Goal: Task Accomplishment & Management: Use online tool/utility

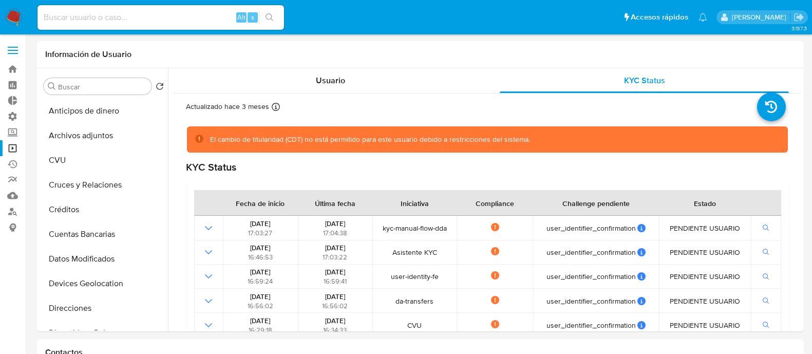
select select "10"
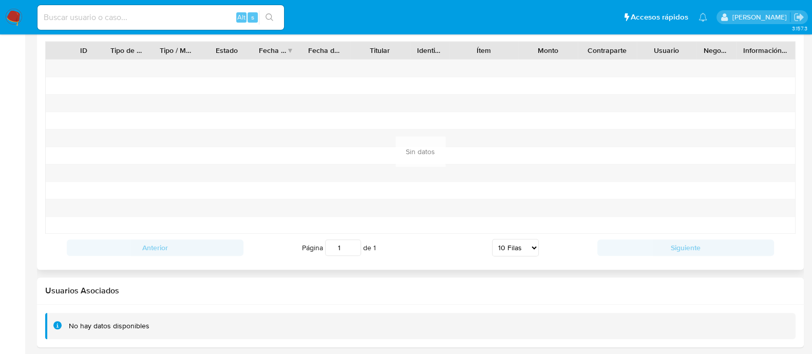
scroll to position [214, 0]
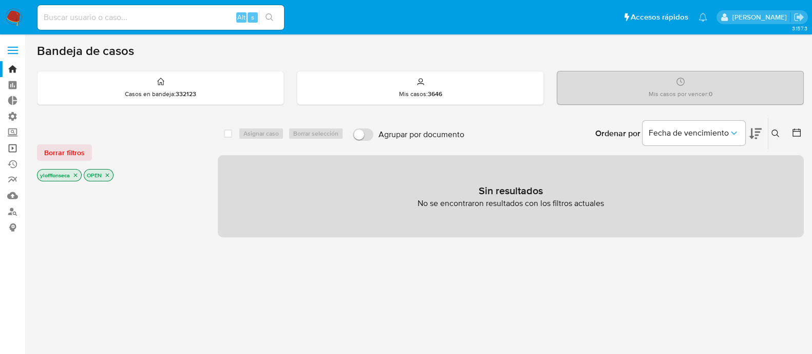
click at [15, 146] on link "Operaciones masivas" at bounding box center [61, 148] width 122 height 16
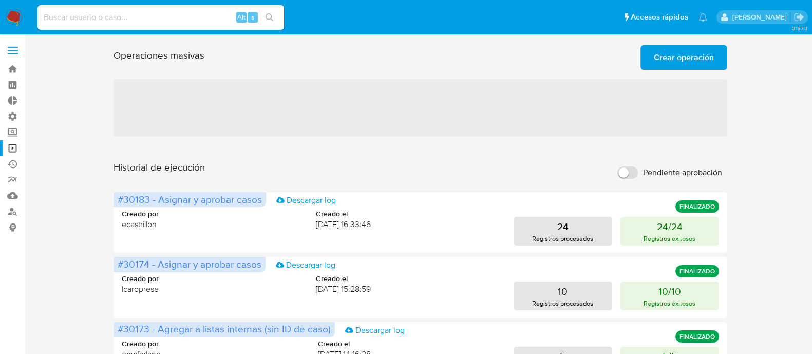
click at [705, 53] on span "Crear operación" at bounding box center [683, 57] width 60 height 23
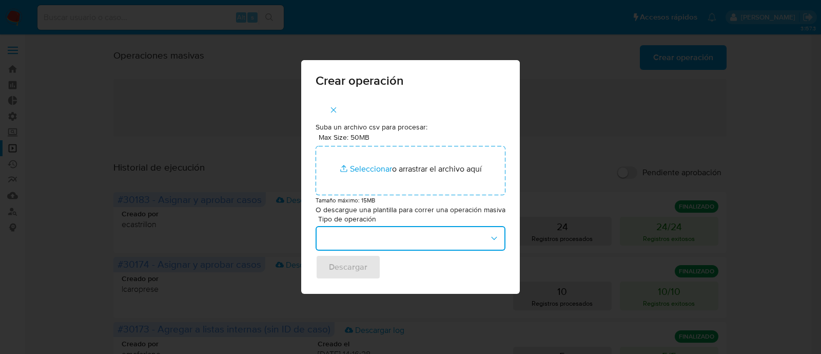
click at [348, 244] on button "button" at bounding box center [411, 238] width 190 height 25
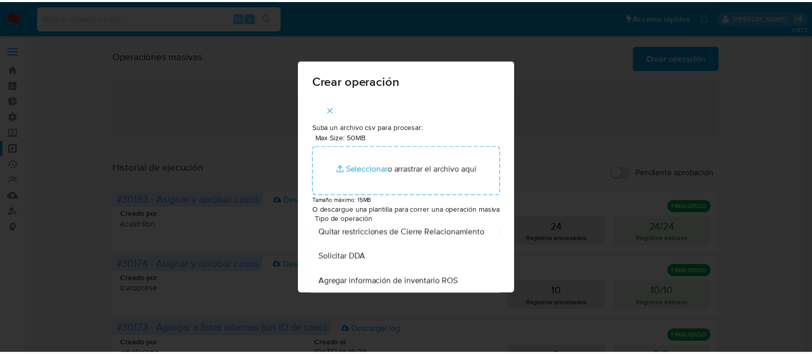
scroll to position [449, 0]
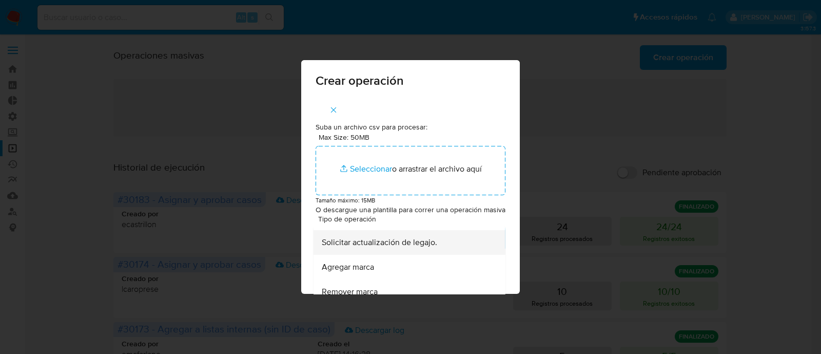
click at [398, 247] on span "Solicitar actualización de legajo." at bounding box center [379, 242] width 115 height 10
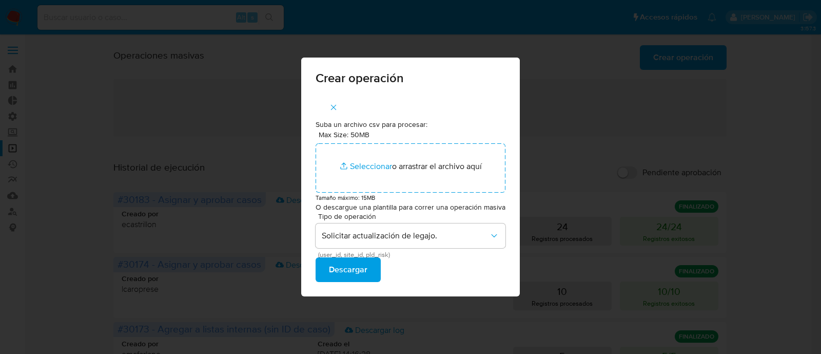
click at [362, 274] on span "Descargar" at bounding box center [348, 269] width 38 height 23
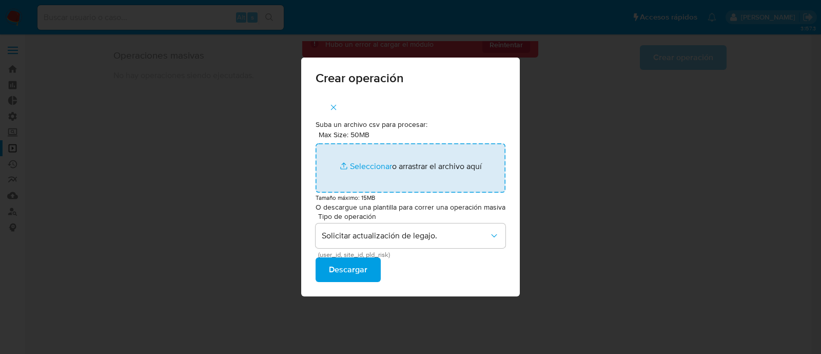
click at [367, 170] on input "Max Size: 50MB Seleccionar archivos" at bounding box center [411, 167] width 190 height 49
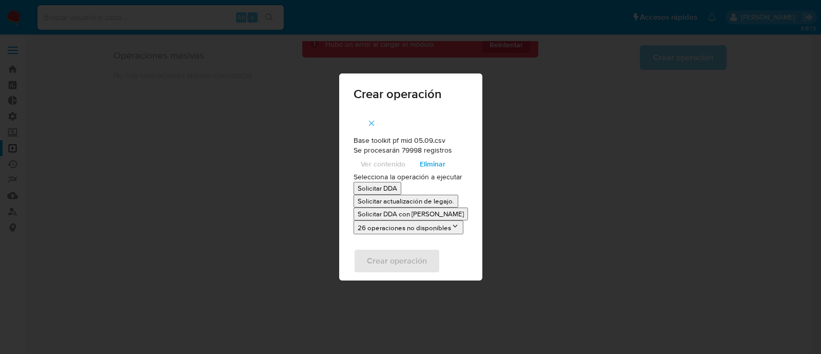
click at [401, 196] on p "Solicitar actualización de legajo." at bounding box center [406, 201] width 97 height 10
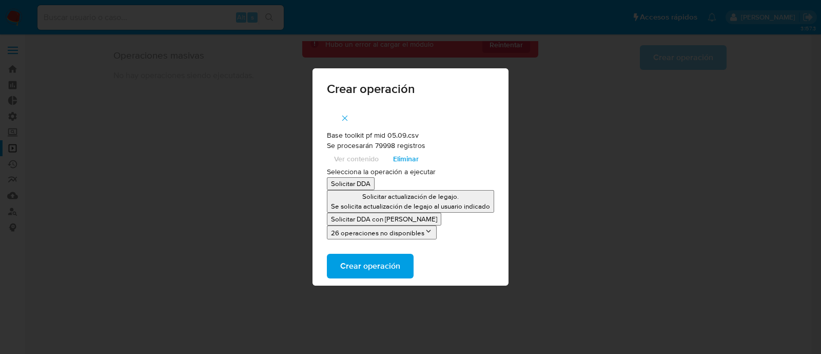
click at [384, 271] on span "Crear operación" at bounding box center [370, 266] width 60 height 23
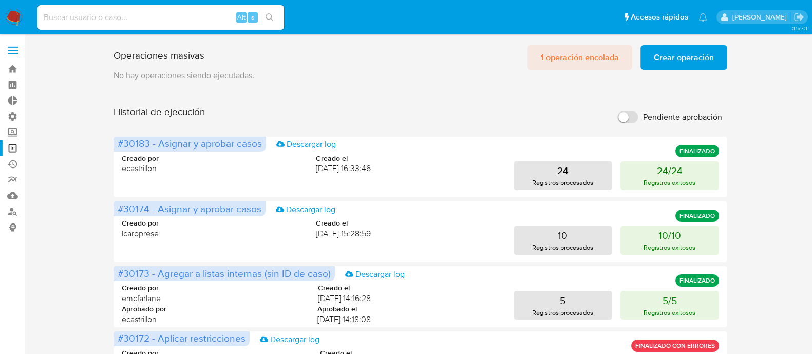
click at [592, 53] on span "1 operación encolada" at bounding box center [580, 57] width 78 height 23
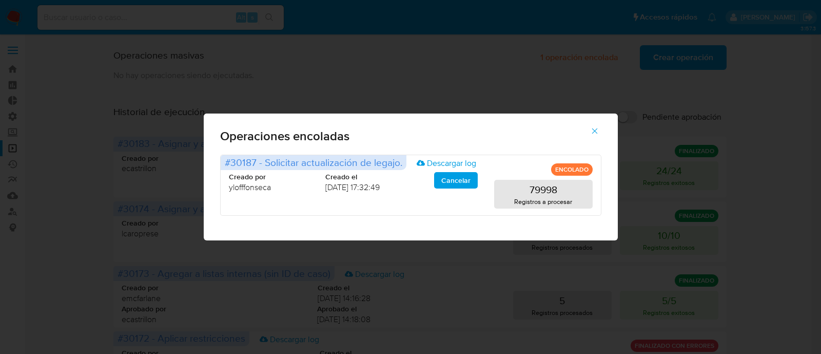
click at [596, 131] on icon "button" at bounding box center [594, 130] width 9 height 9
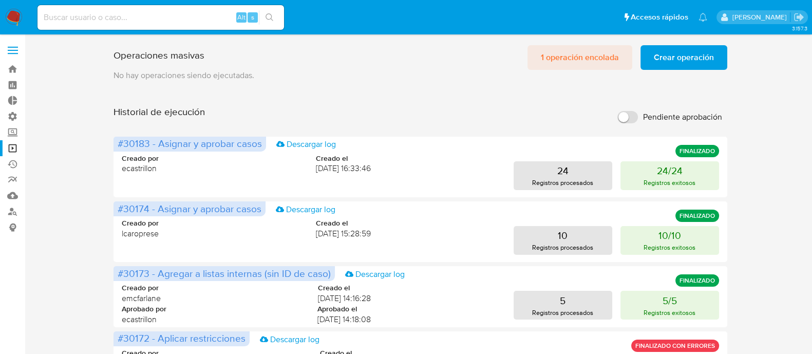
click at [545, 64] on span "1 operación encolada" at bounding box center [580, 57] width 78 height 23
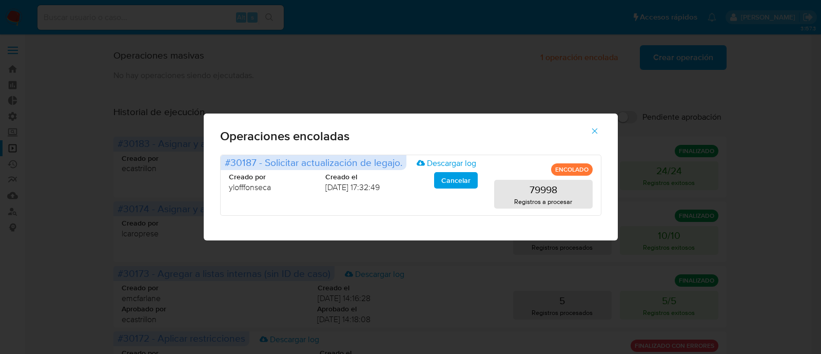
click at [599, 129] on icon "button" at bounding box center [594, 130] width 9 height 9
